Goal: Information Seeking & Learning: Learn about a topic

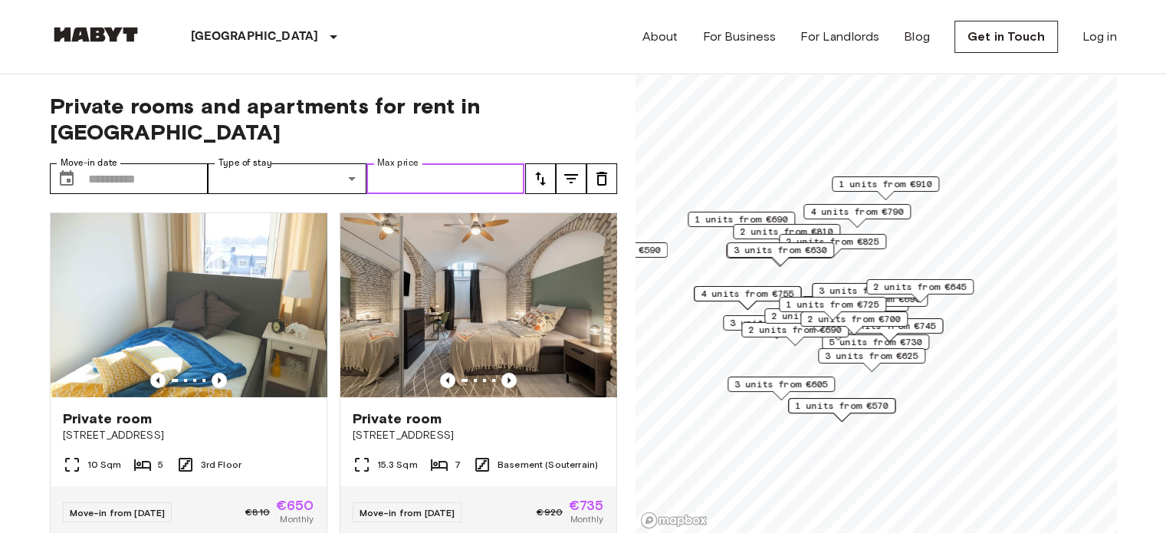
click at [404, 163] on input "Max price" at bounding box center [446, 178] width 159 height 31
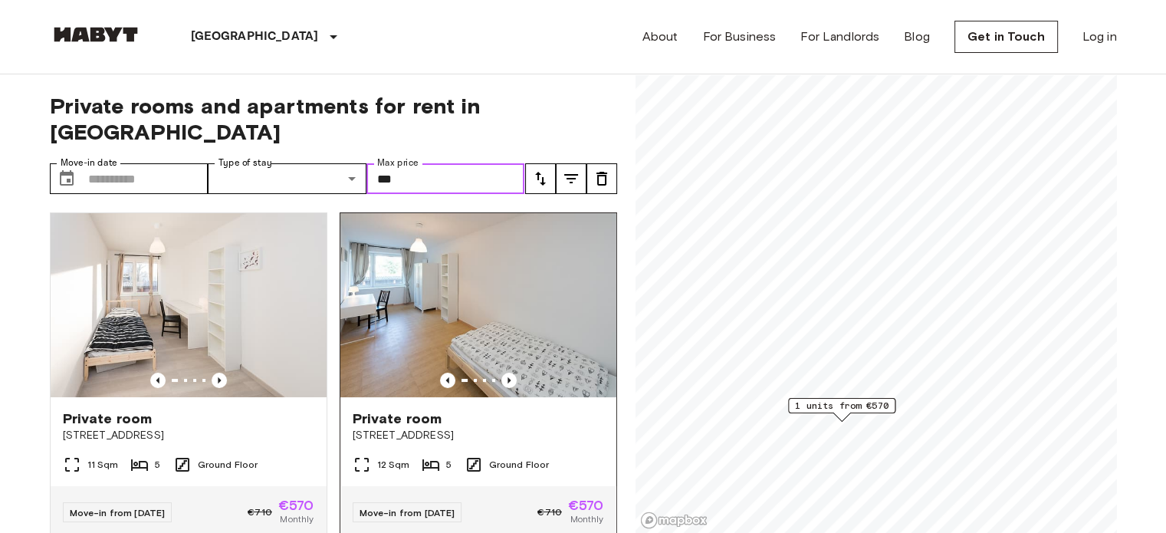
type input "***"
click at [468, 410] on div "Private room" at bounding box center [479, 419] width 252 height 18
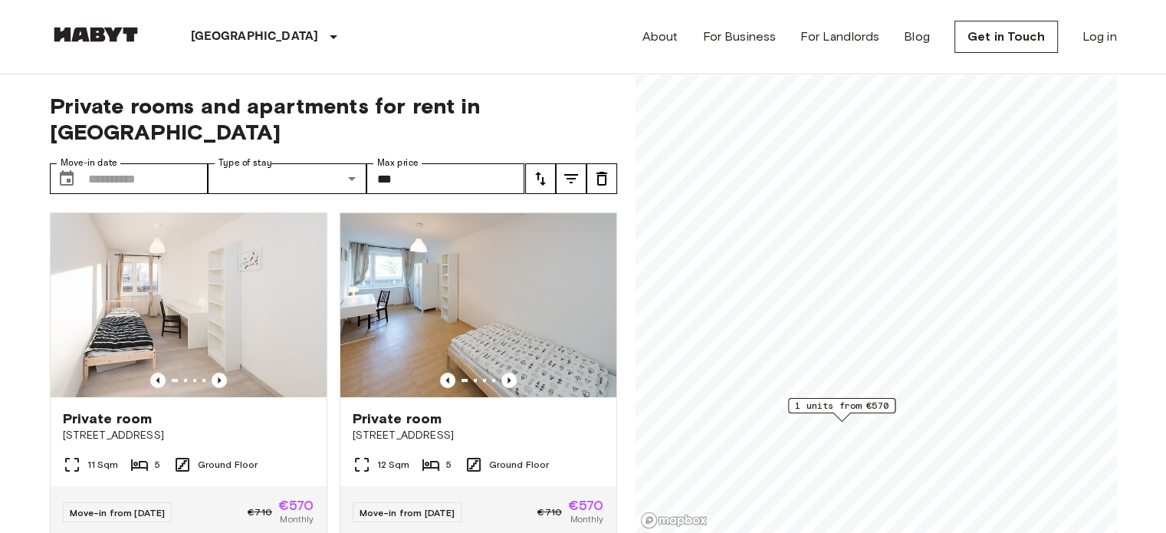
click at [847, 406] on span "1 units from €570" at bounding box center [842, 406] width 94 height 14
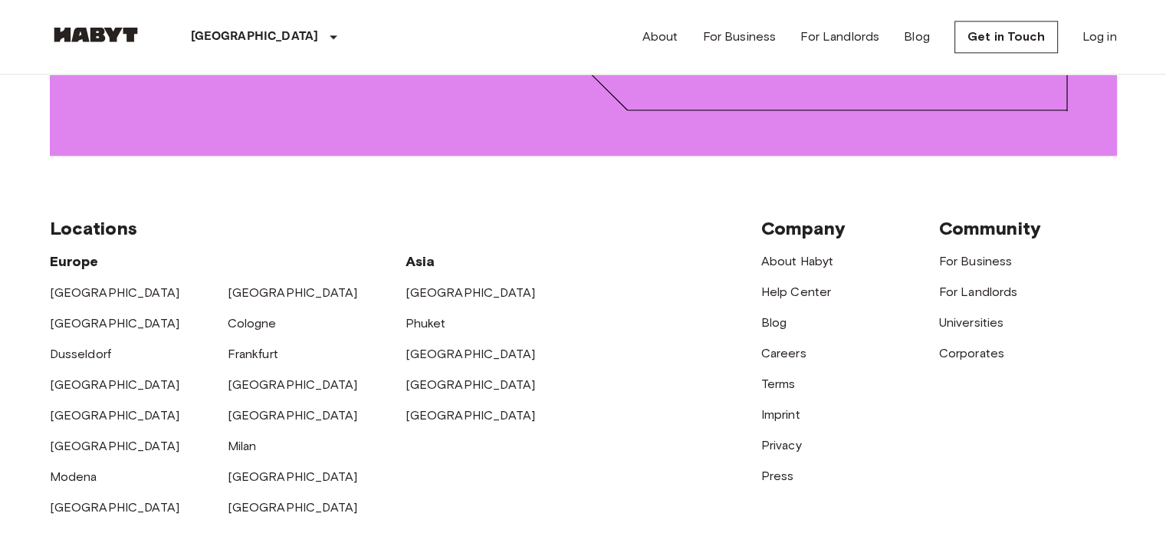
scroll to position [2183, 0]
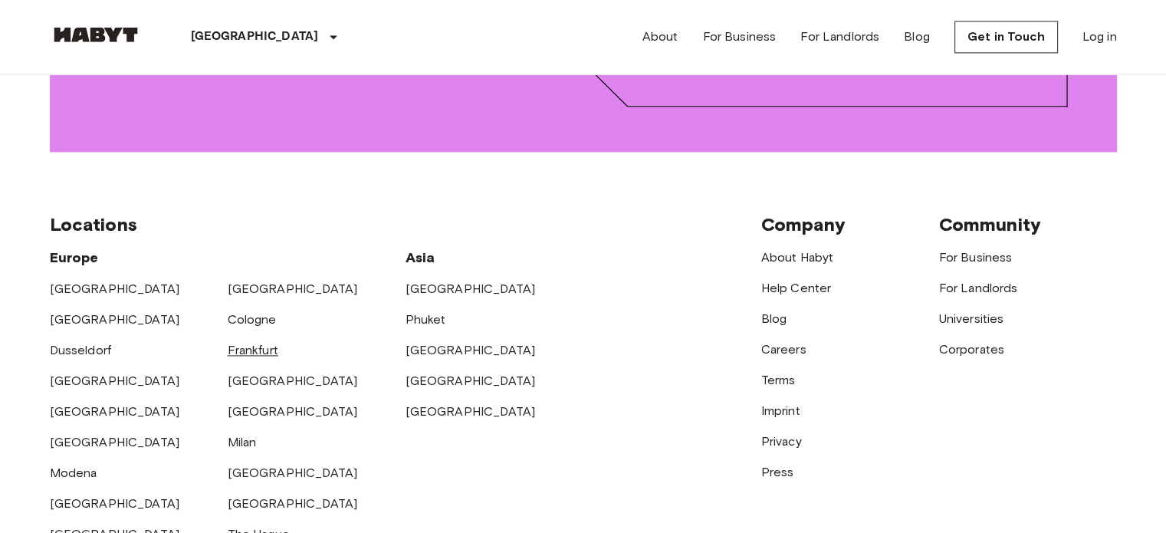
click at [253, 343] on link "Frankfurt" at bounding box center [253, 350] width 51 height 15
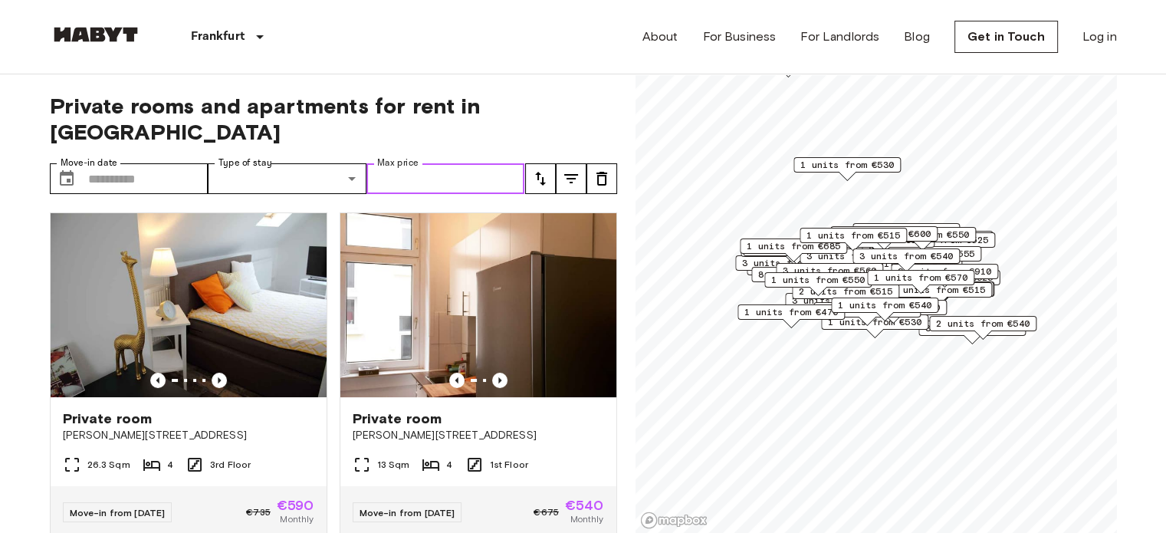
click at [387, 163] on input "Max price" at bounding box center [446, 178] width 159 height 31
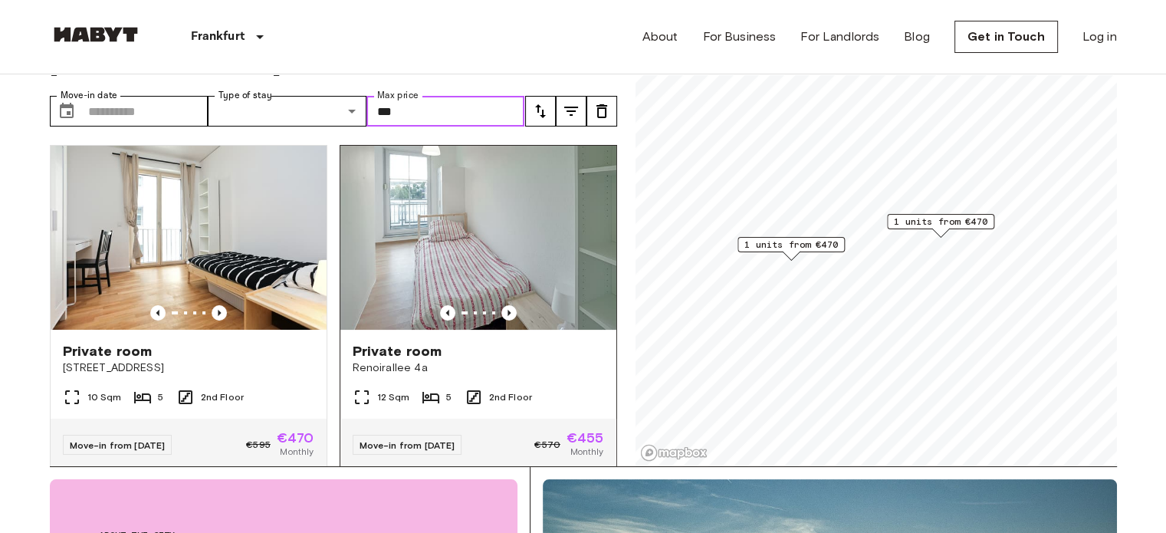
type input "***"
click at [442, 388] on div "5" at bounding box center [437, 397] width 30 height 18
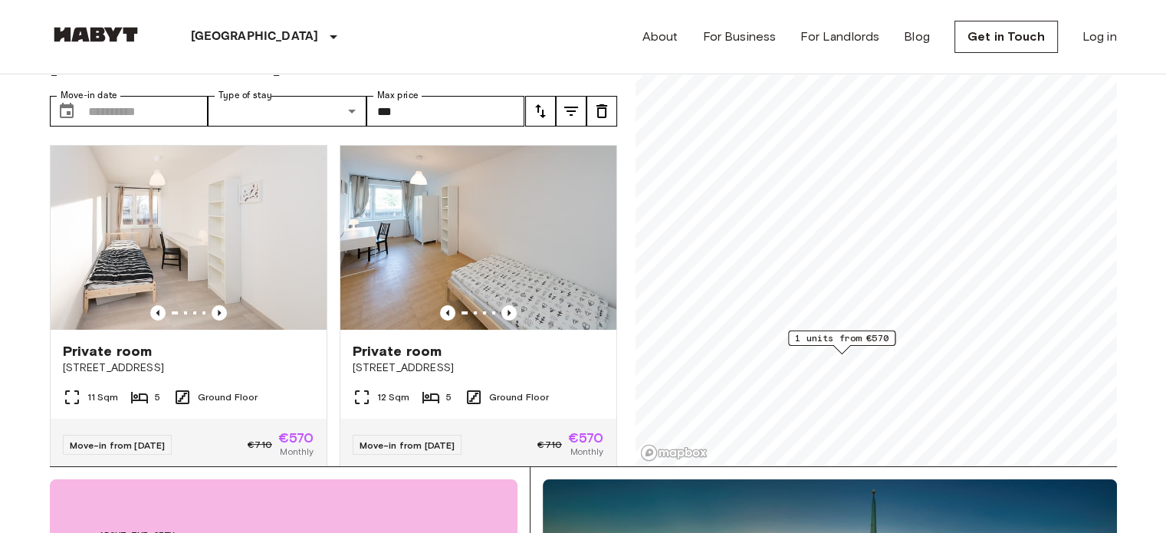
scroll to position [2183, 0]
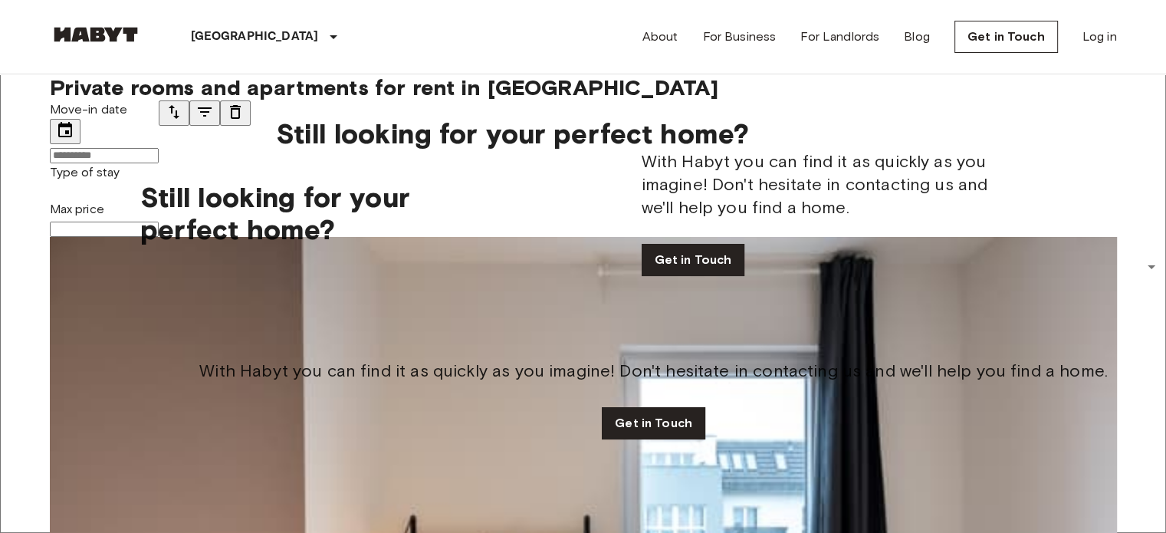
click at [159, 222] on input "Max price" at bounding box center [104, 229] width 109 height 15
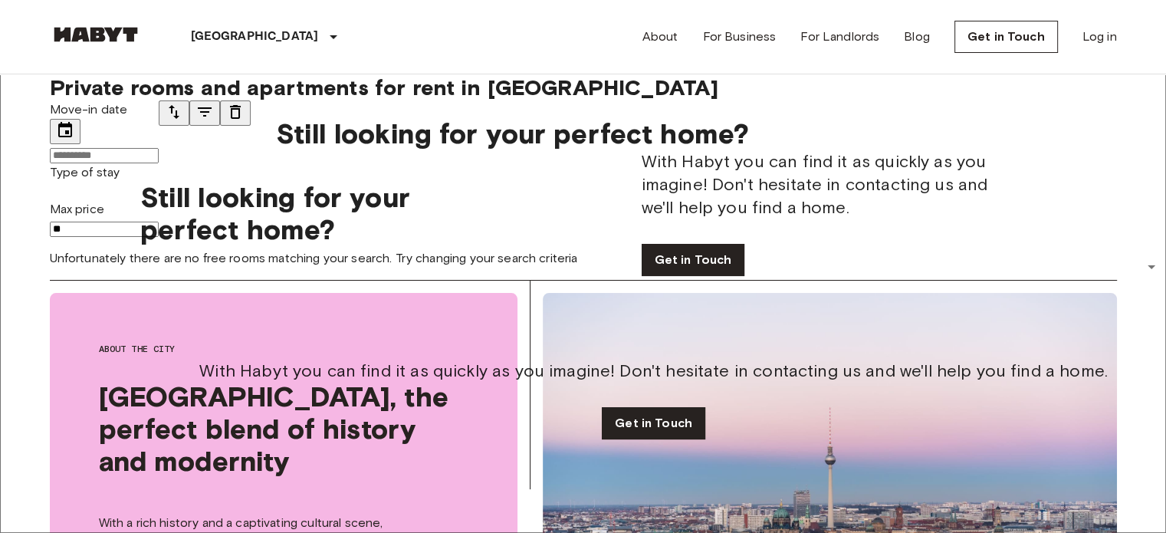
type input "*"
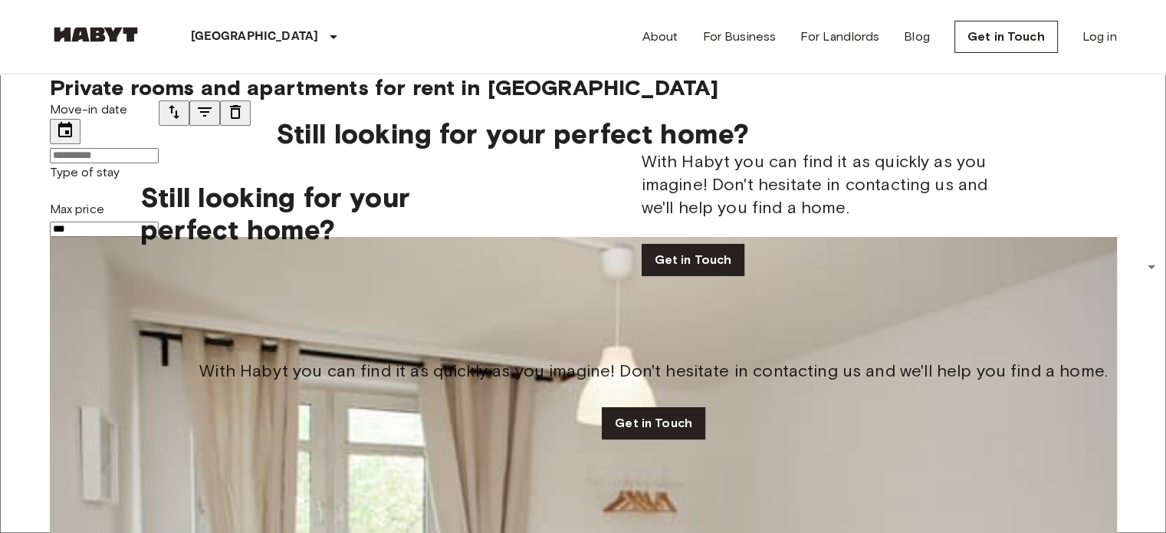
scroll to position [42, 0]
type input "***"
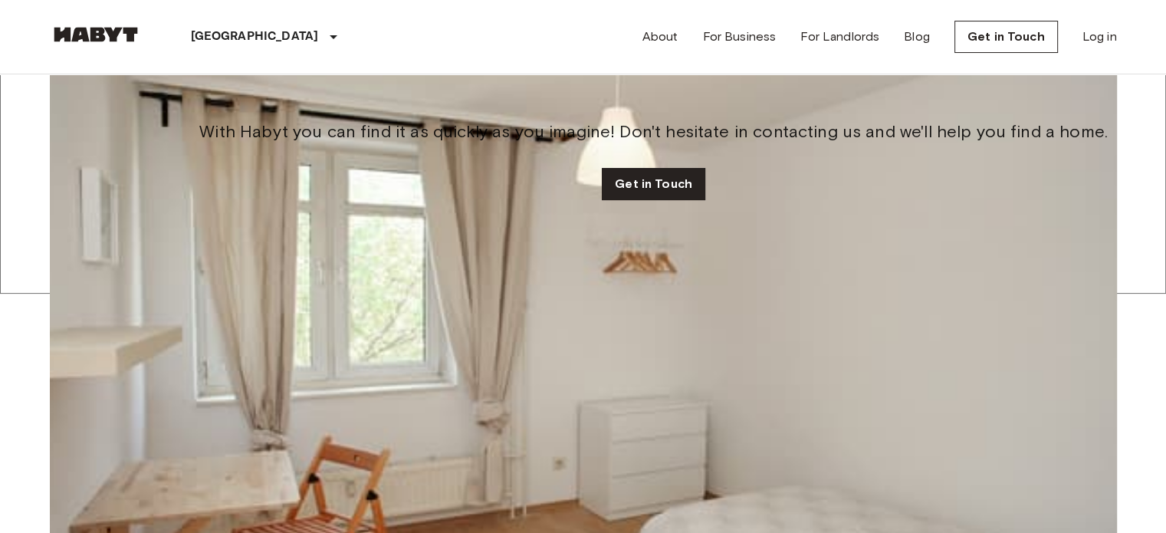
scroll to position [0, 0]
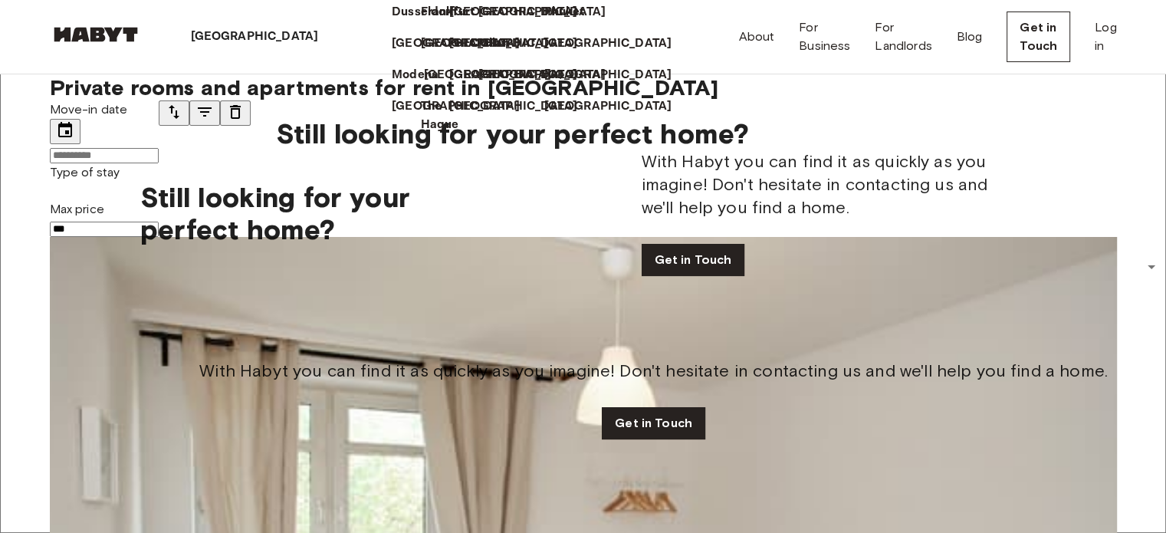
click at [424, 84] on p "[GEOGRAPHIC_DATA]" at bounding box center [488, 75] width 128 height 18
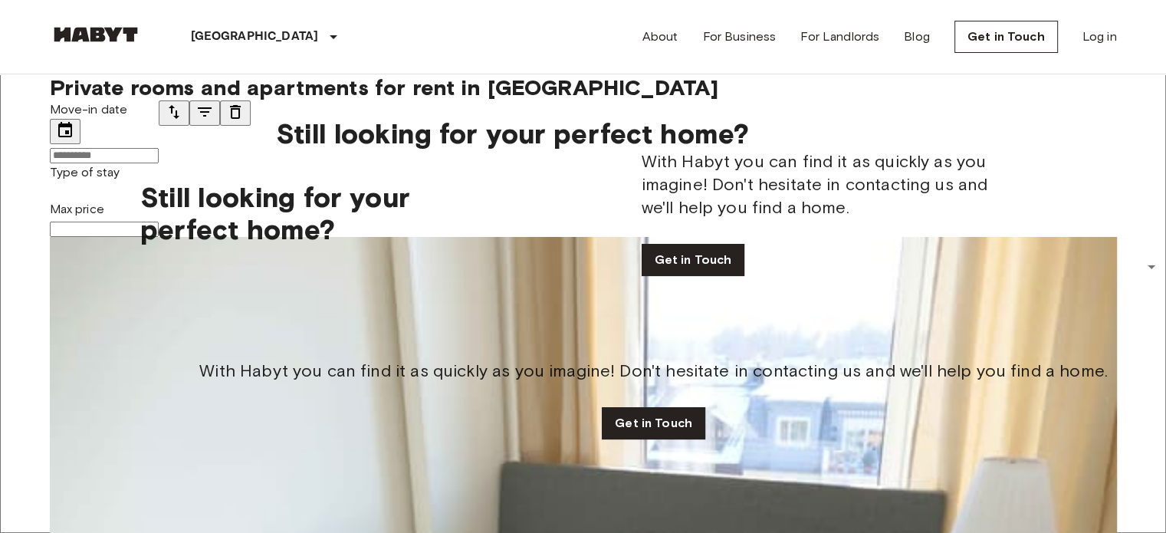
scroll to position [714, 0]
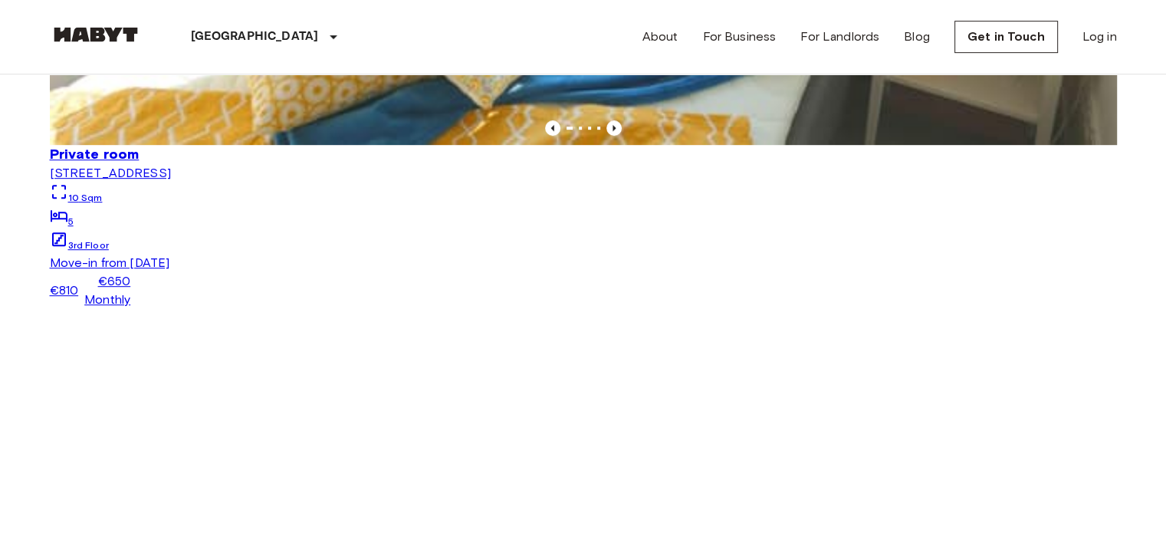
scroll to position [804, 0]
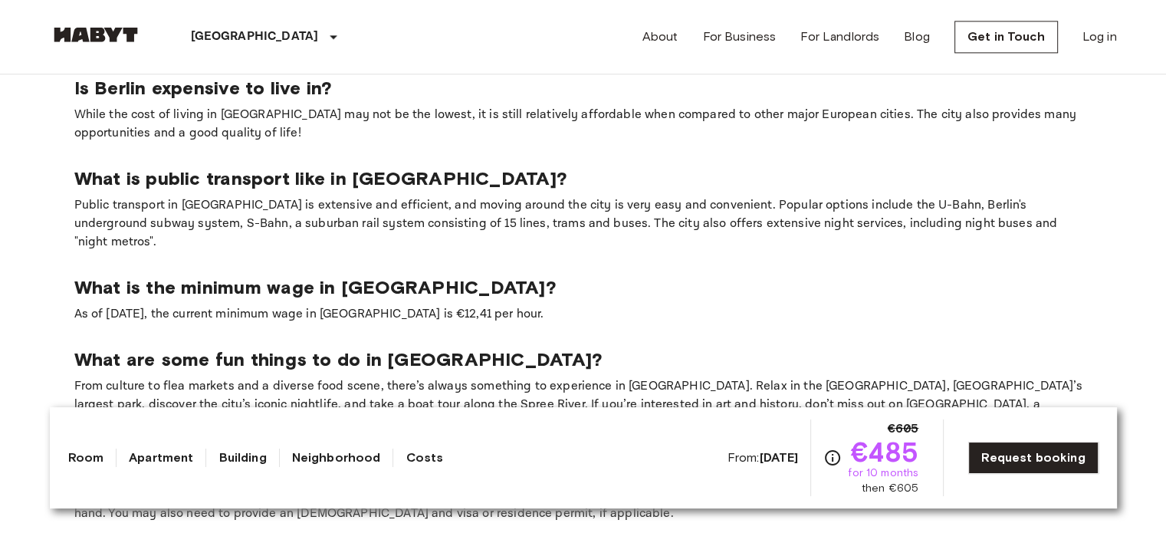
scroll to position [2104, 0]
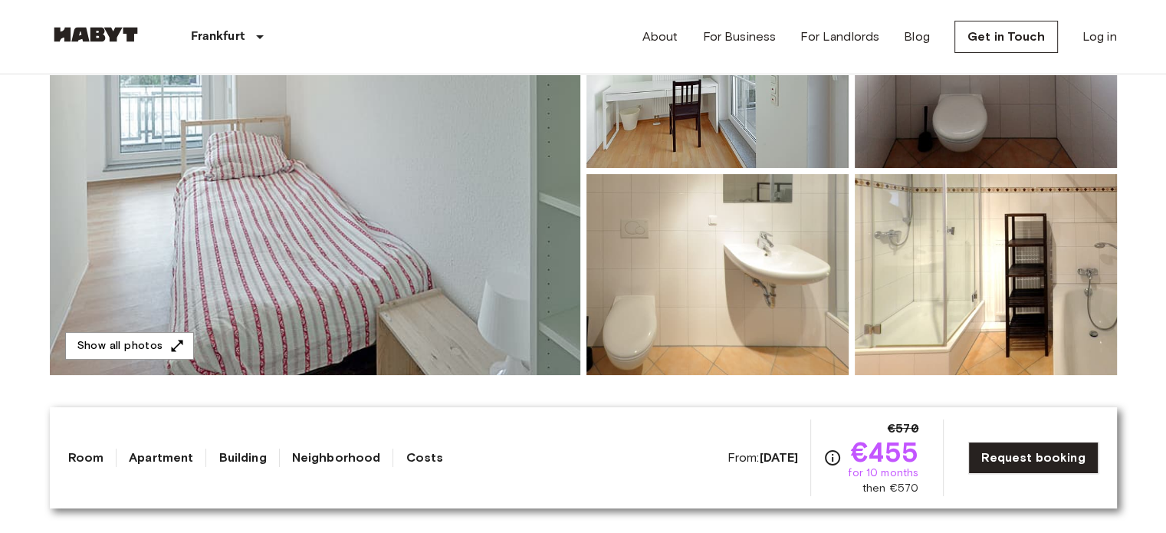
scroll to position [245, 0]
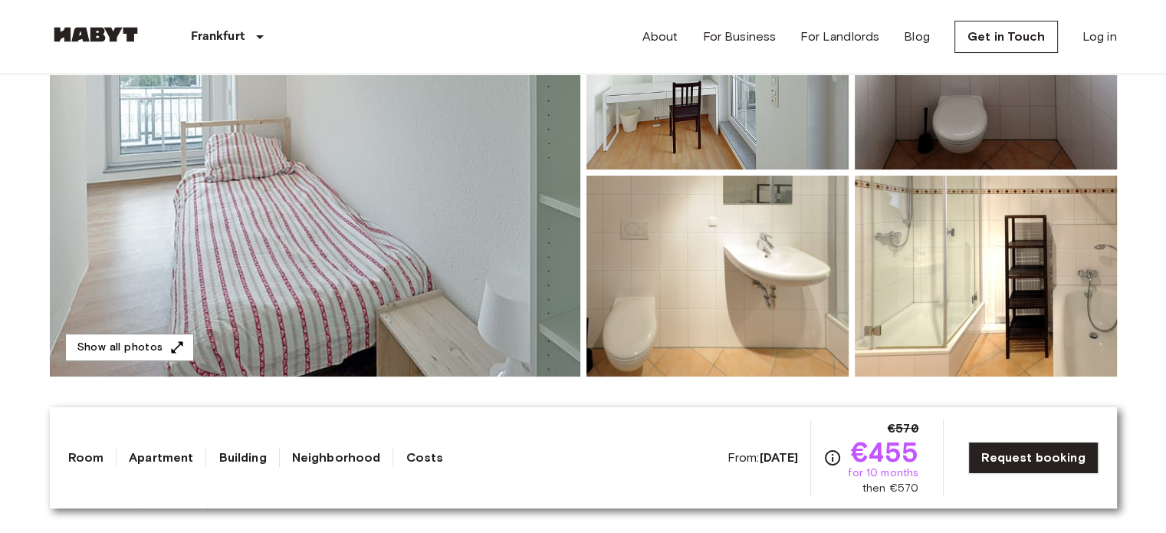
click at [304, 229] on img at bounding box center [315, 173] width 531 height 408
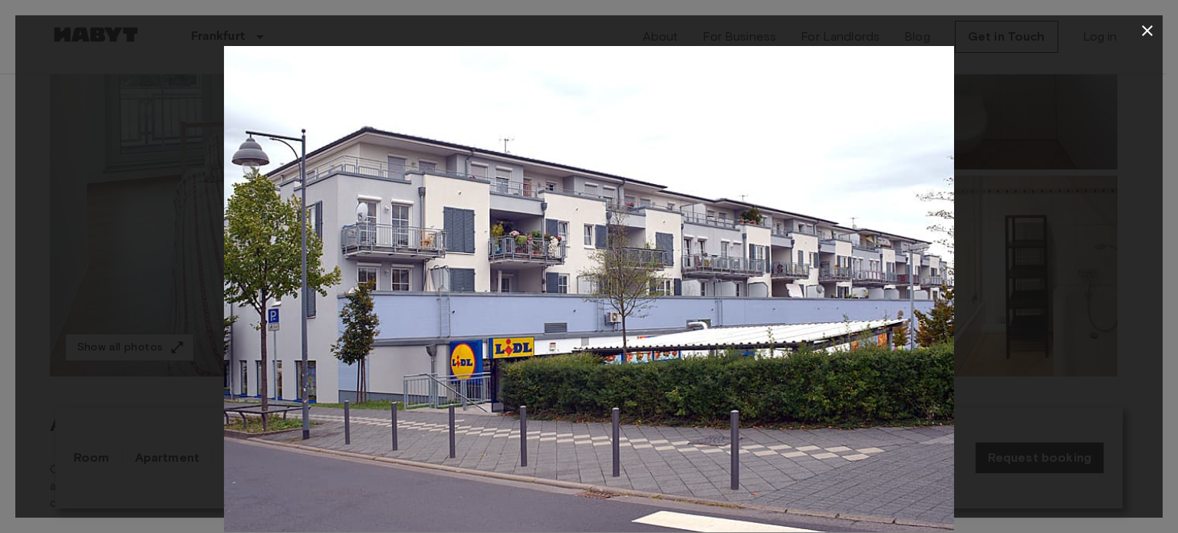
click at [1068, 232] on div at bounding box center [588, 289] width 1147 height 486
click at [1149, 30] on icon "button" at bounding box center [1147, 30] width 18 height 18
